Goal: Task Accomplishment & Management: Manage account settings

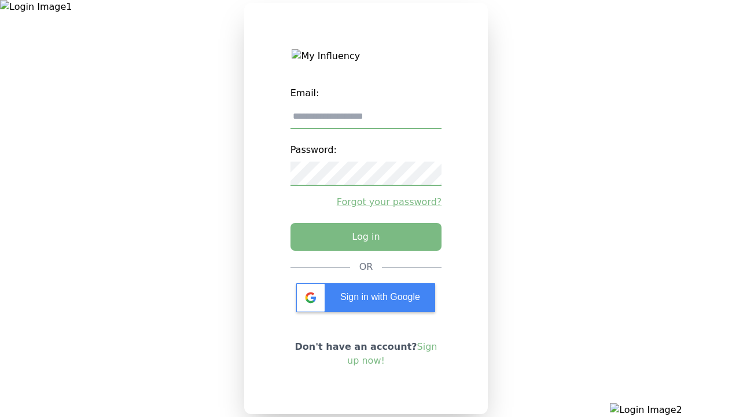
click at [366, 121] on input "email" at bounding box center [367, 117] width 152 height 24
type input "**********"
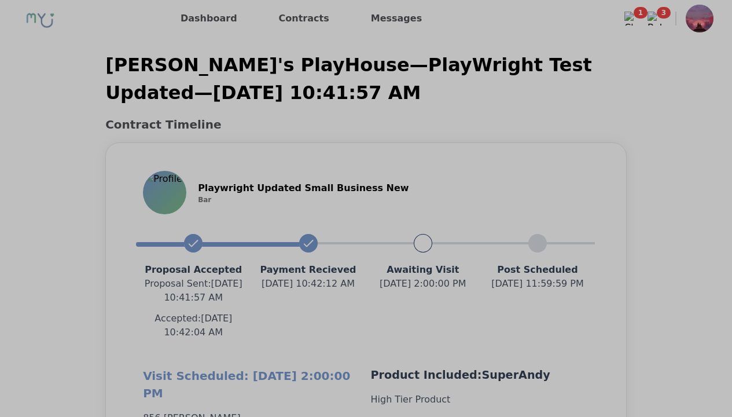
scroll to position [1034, 0]
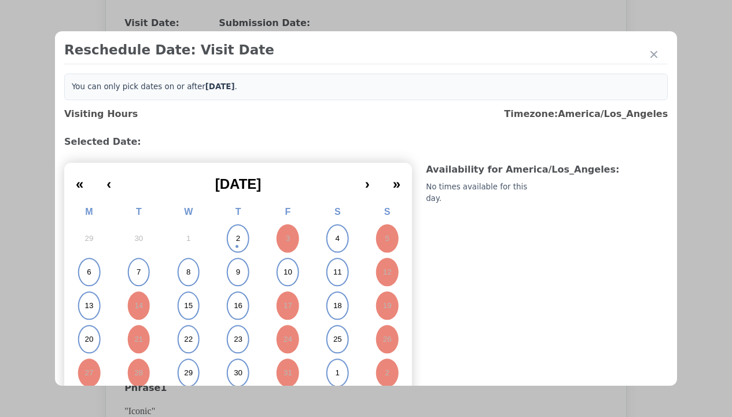
click at [89, 272] on abbr "6" at bounding box center [89, 272] width 4 height 10
click at [184, 262] on div "Update Submission Date" at bounding box center [184, 261] width 96 height 12
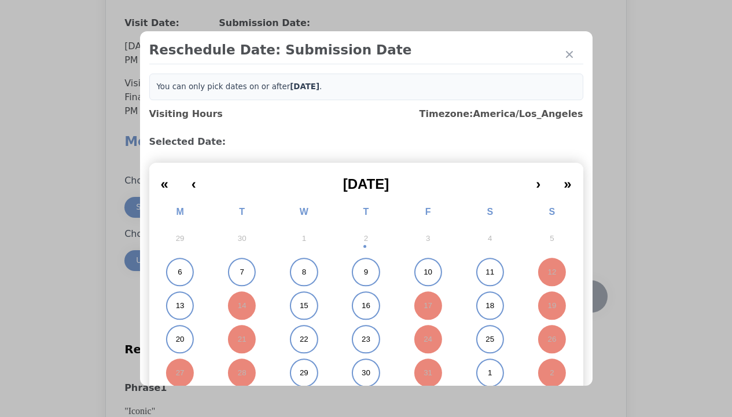
click at [178, 272] on abbr "6" at bounding box center [180, 272] width 4 height 10
click at [567, 298] on div "Submit Date Change" at bounding box center [567, 296] width 57 height 23
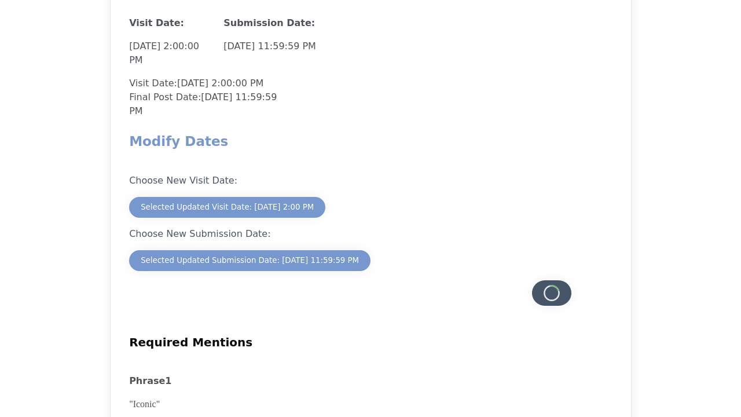
scroll to position [1017, 0]
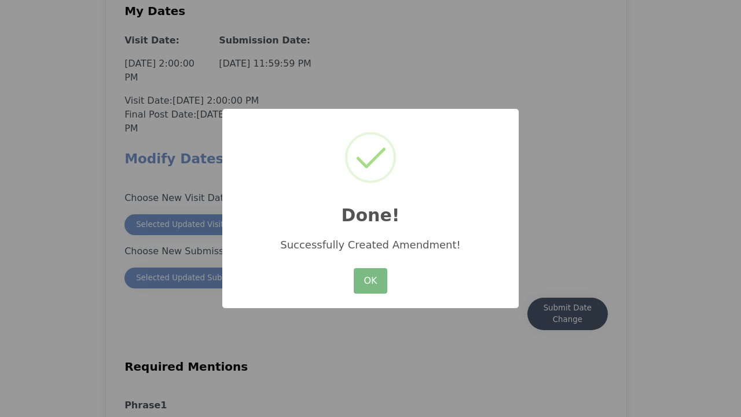
click at [371, 281] on button "OK" at bounding box center [371, 280] width 34 height 25
